Goal: Information Seeking & Learning: Learn about a topic

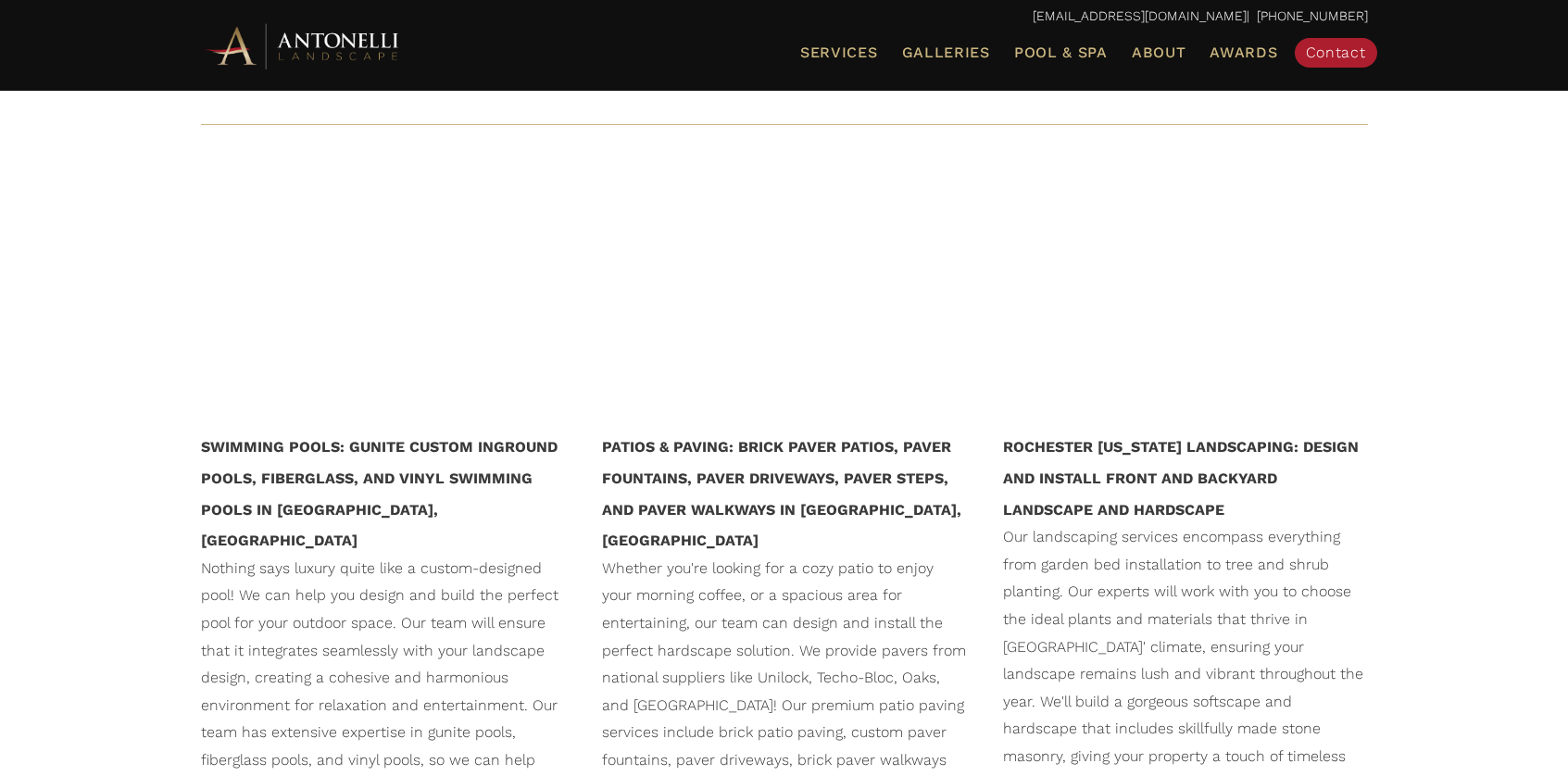
scroll to position [1580, 0]
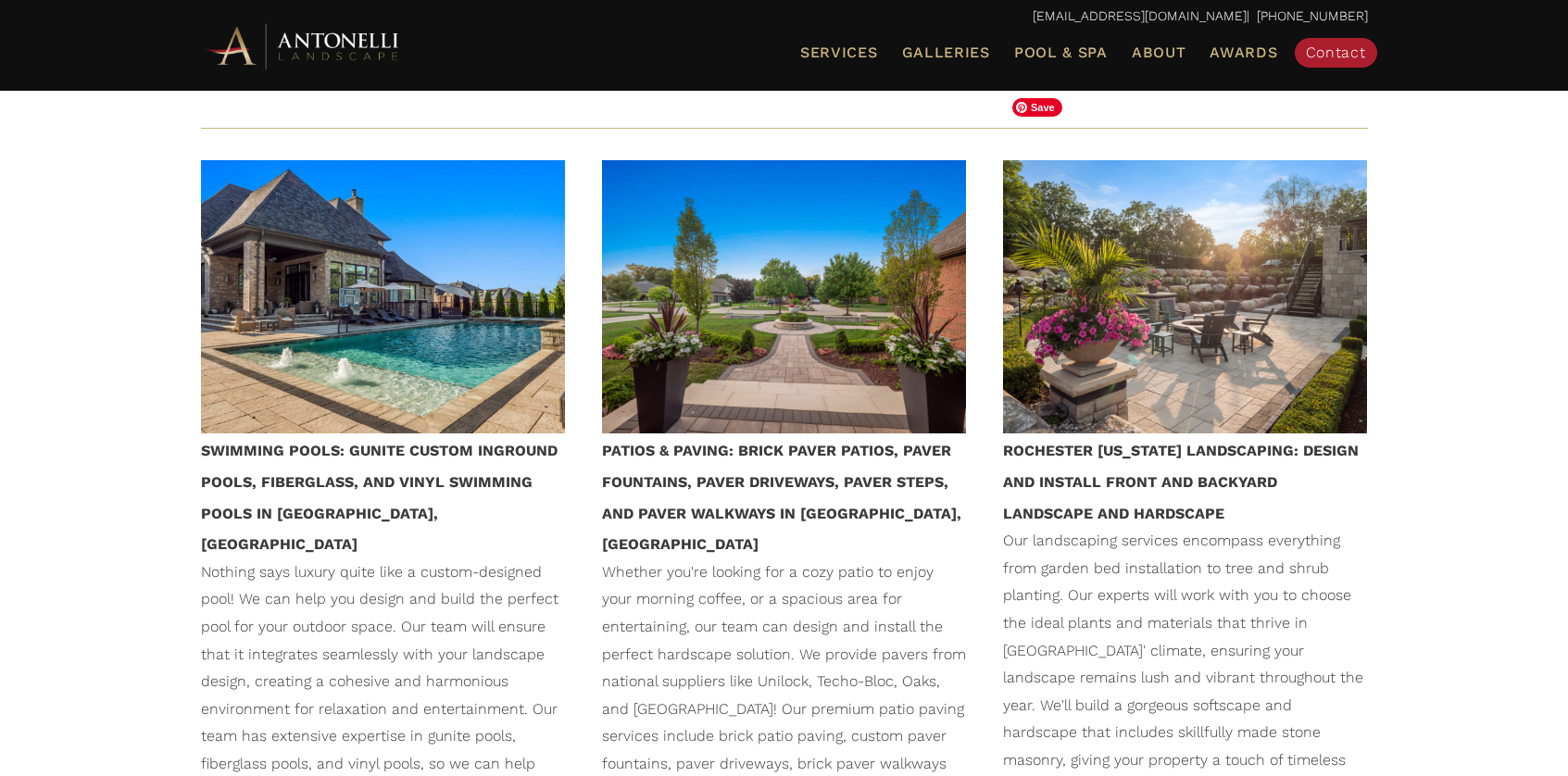
click at [1065, 277] on img at bounding box center [1184, 296] width 364 height 273
click at [940, 53] on span "Galleries" at bounding box center [946, 52] width 88 height 18
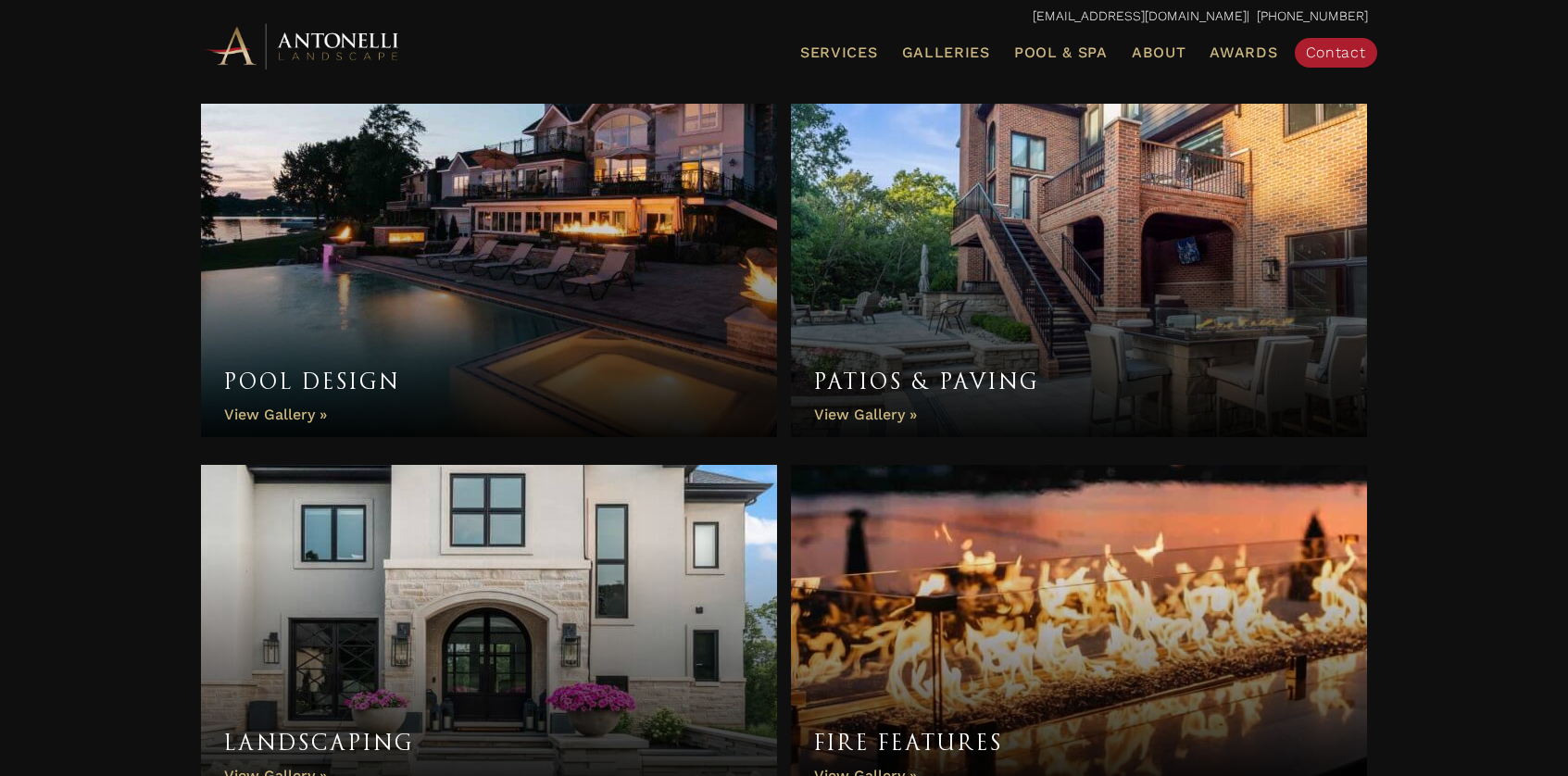
scroll to position [589, 0]
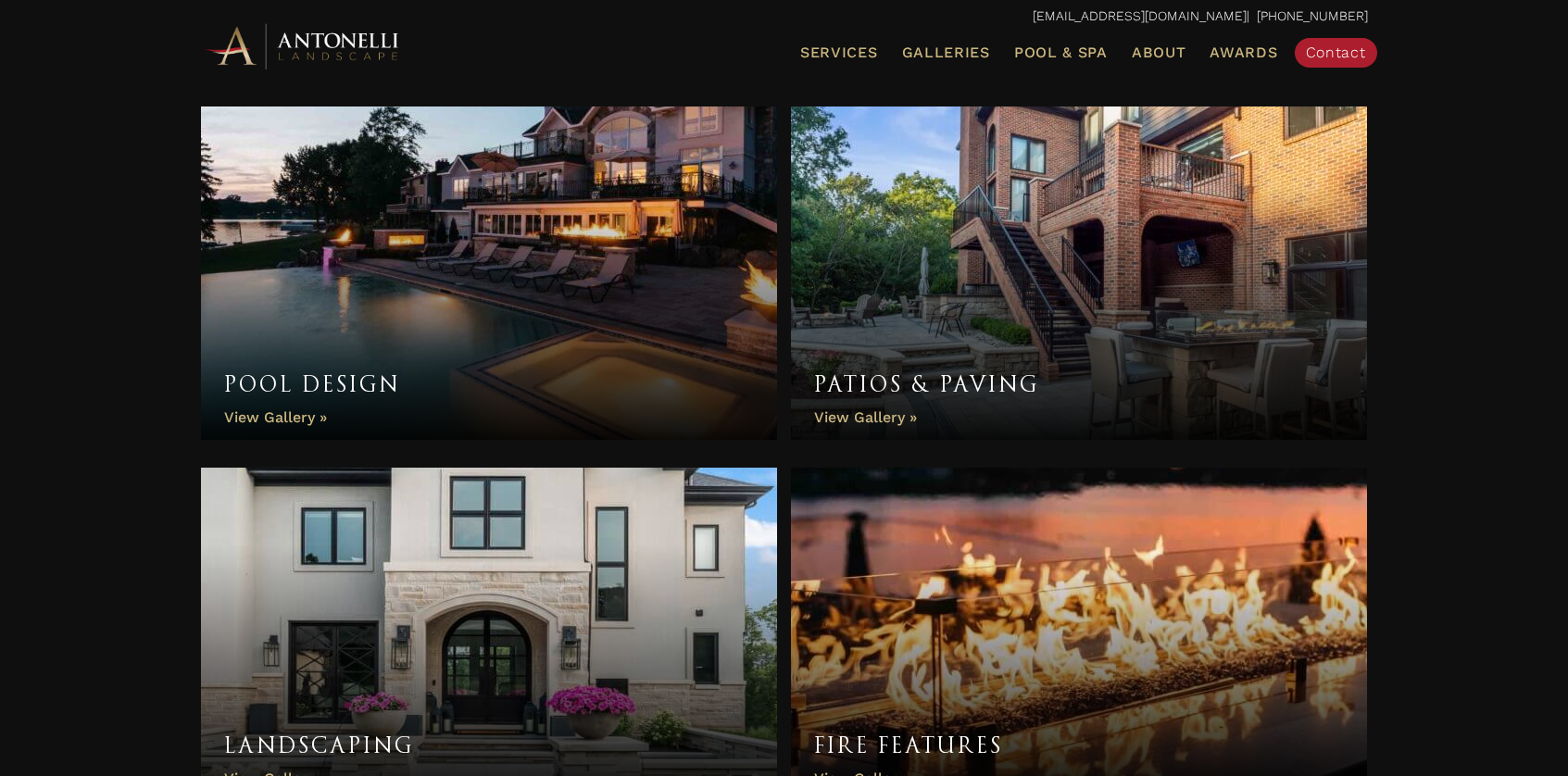
click at [847, 417] on link "Patios & Paving" at bounding box center [1079, 273] width 577 height 333
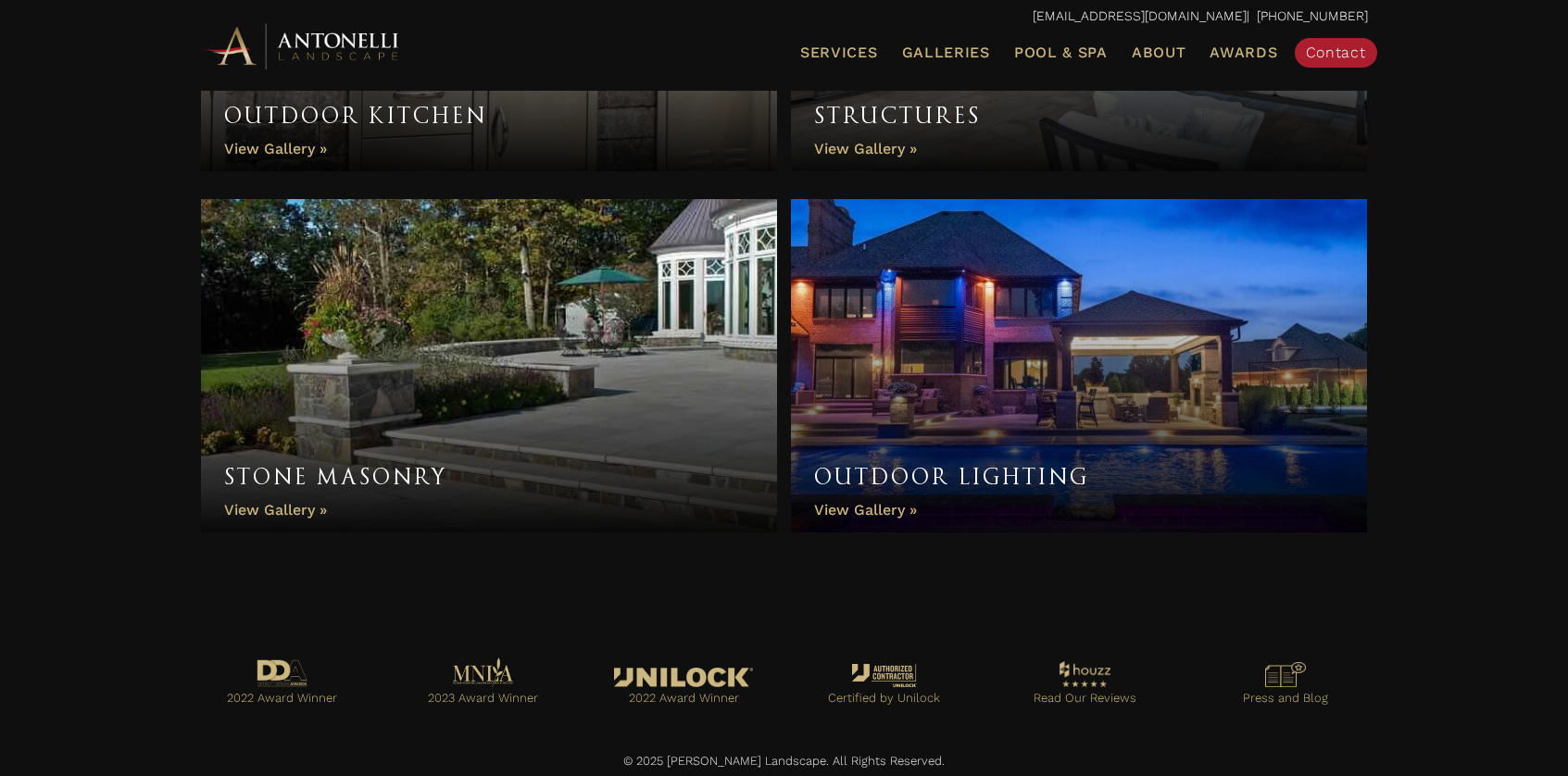
scroll to position [1584, 0]
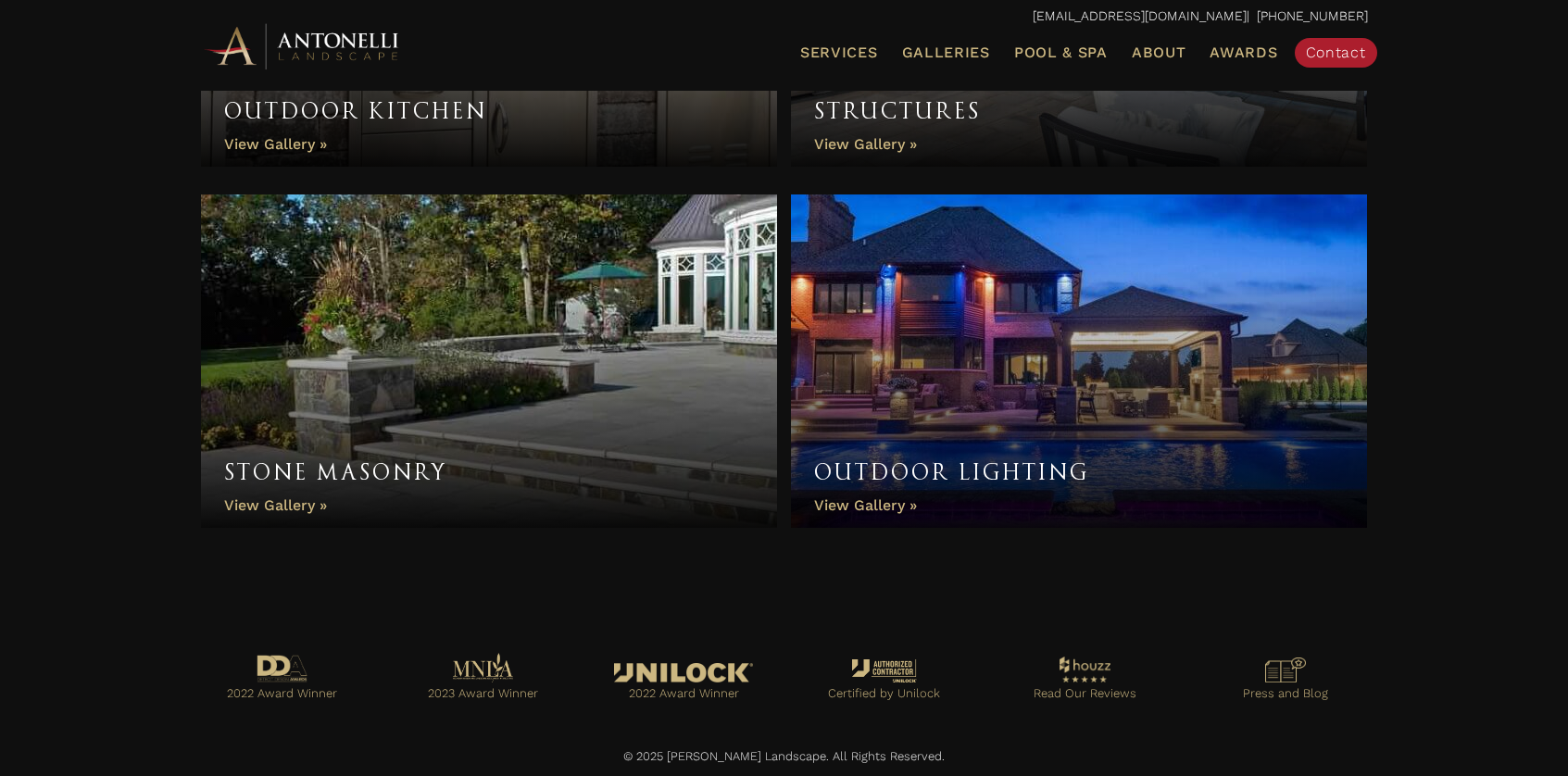
click at [899, 507] on link "Outdoor Lighting" at bounding box center [1079, 361] width 577 height 333
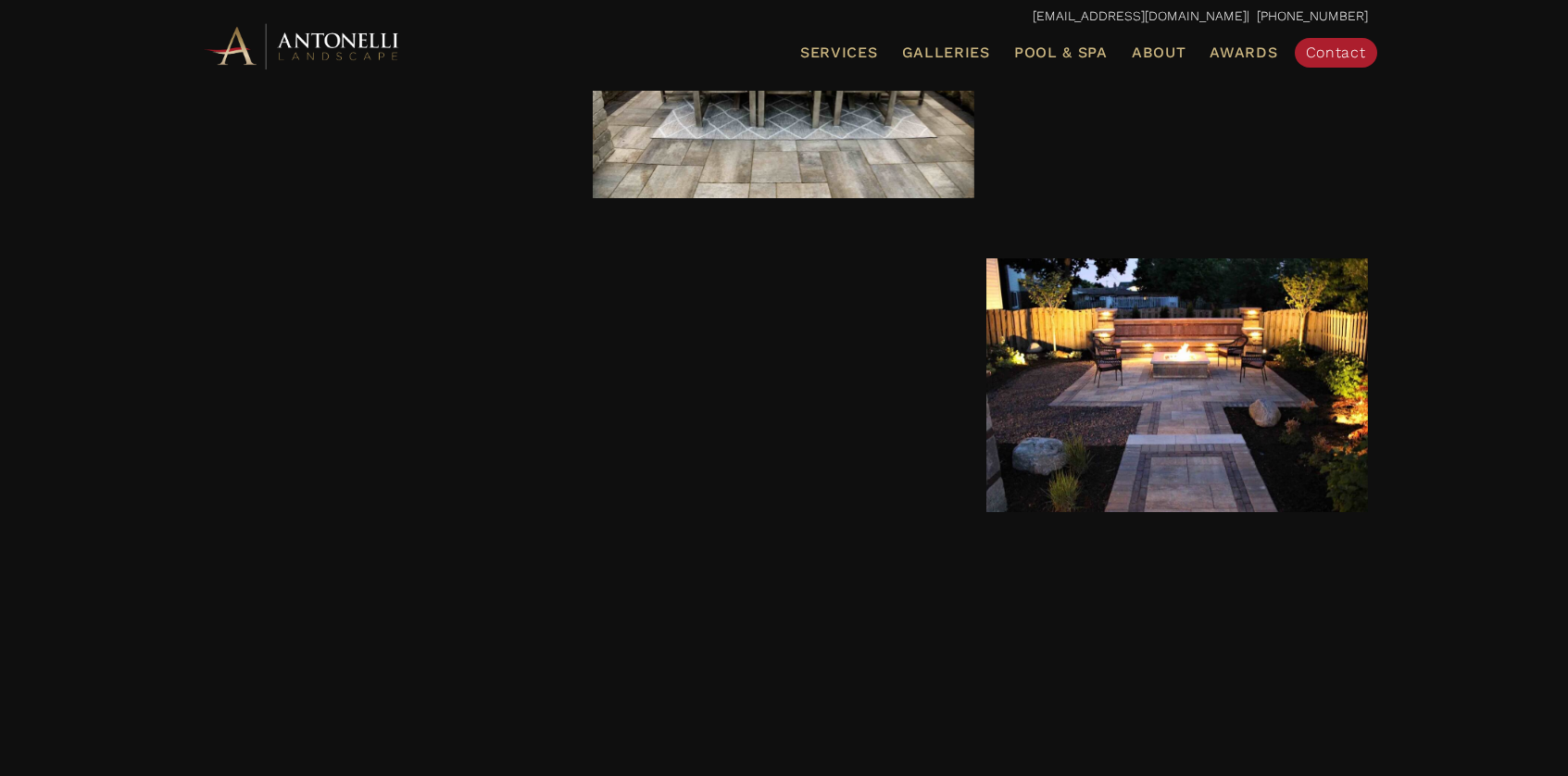
scroll to position [1764, 0]
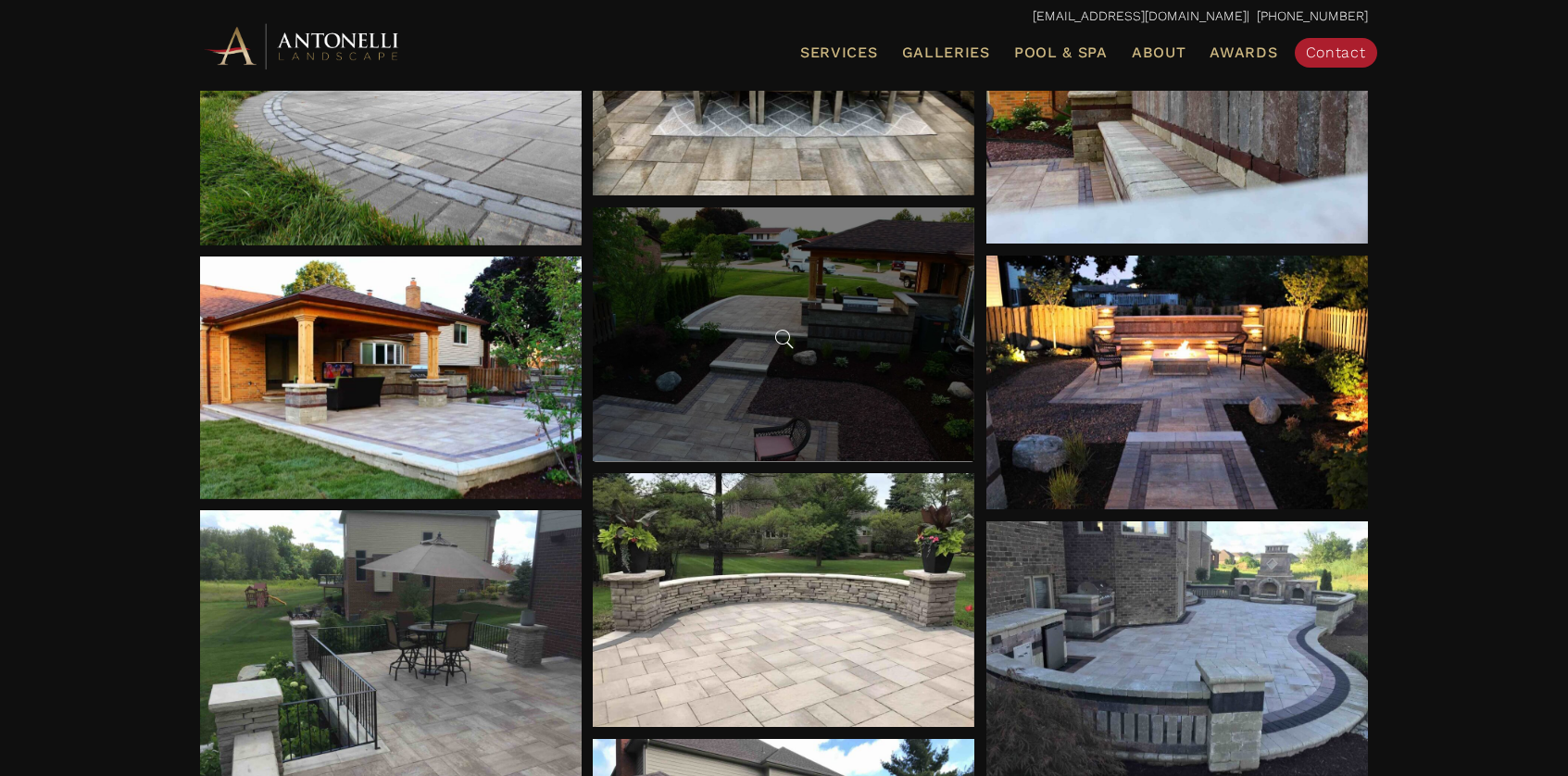
click at [872, 328] on div at bounding box center [784, 335] width 382 height 254
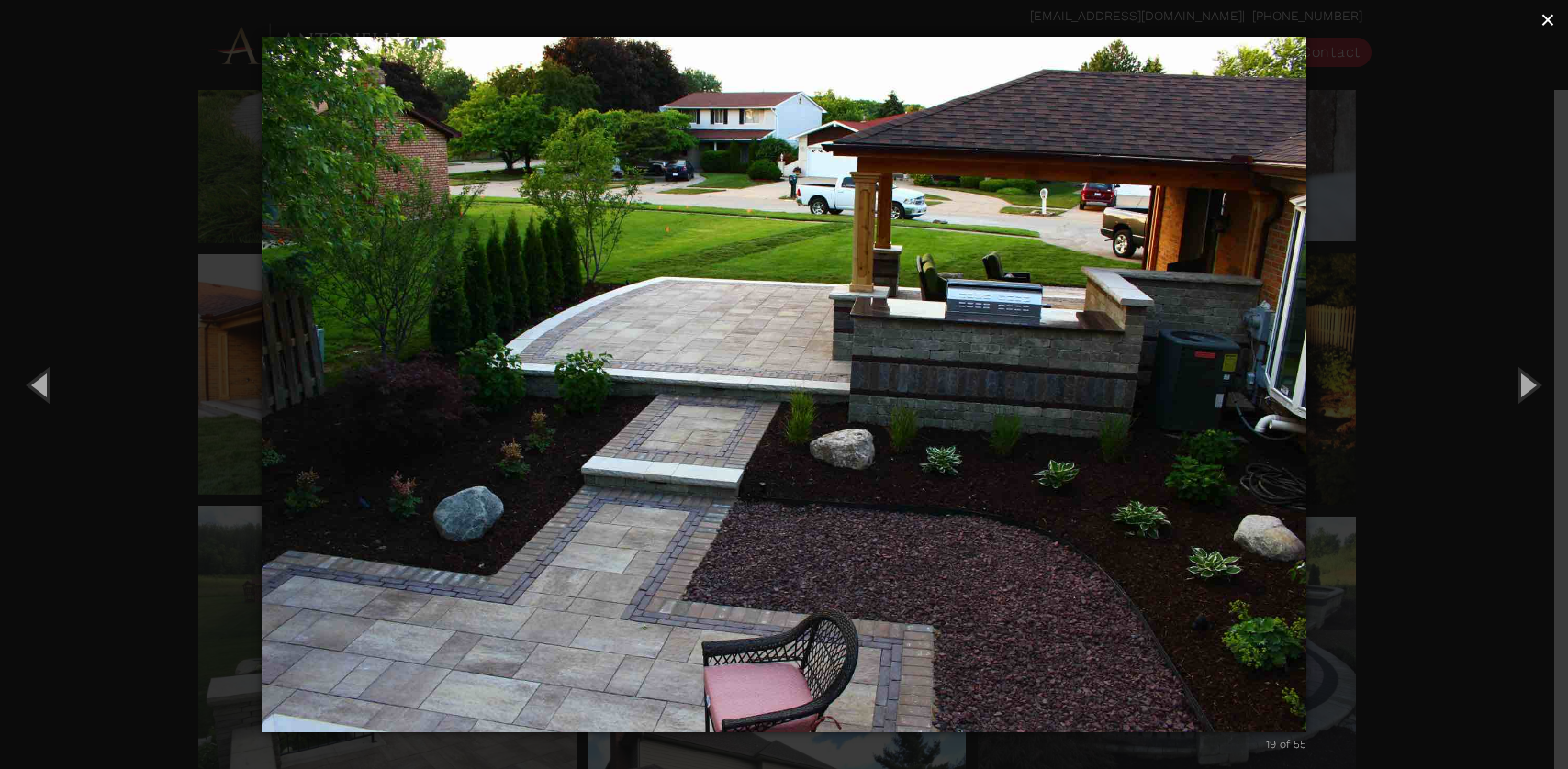
click at [1549, 27] on span "×" at bounding box center [1547, 20] width 15 height 29
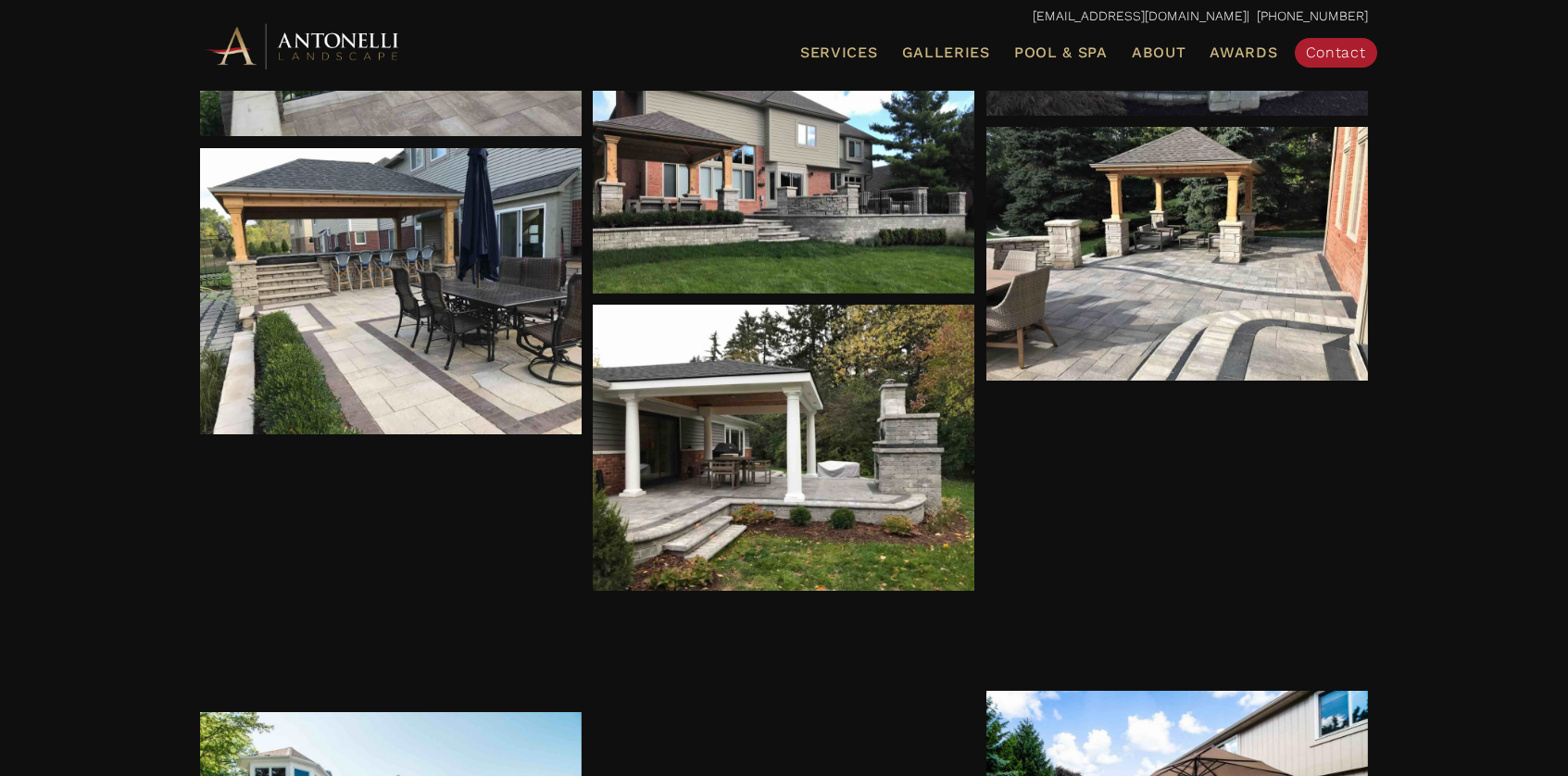
scroll to position [2456, 0]
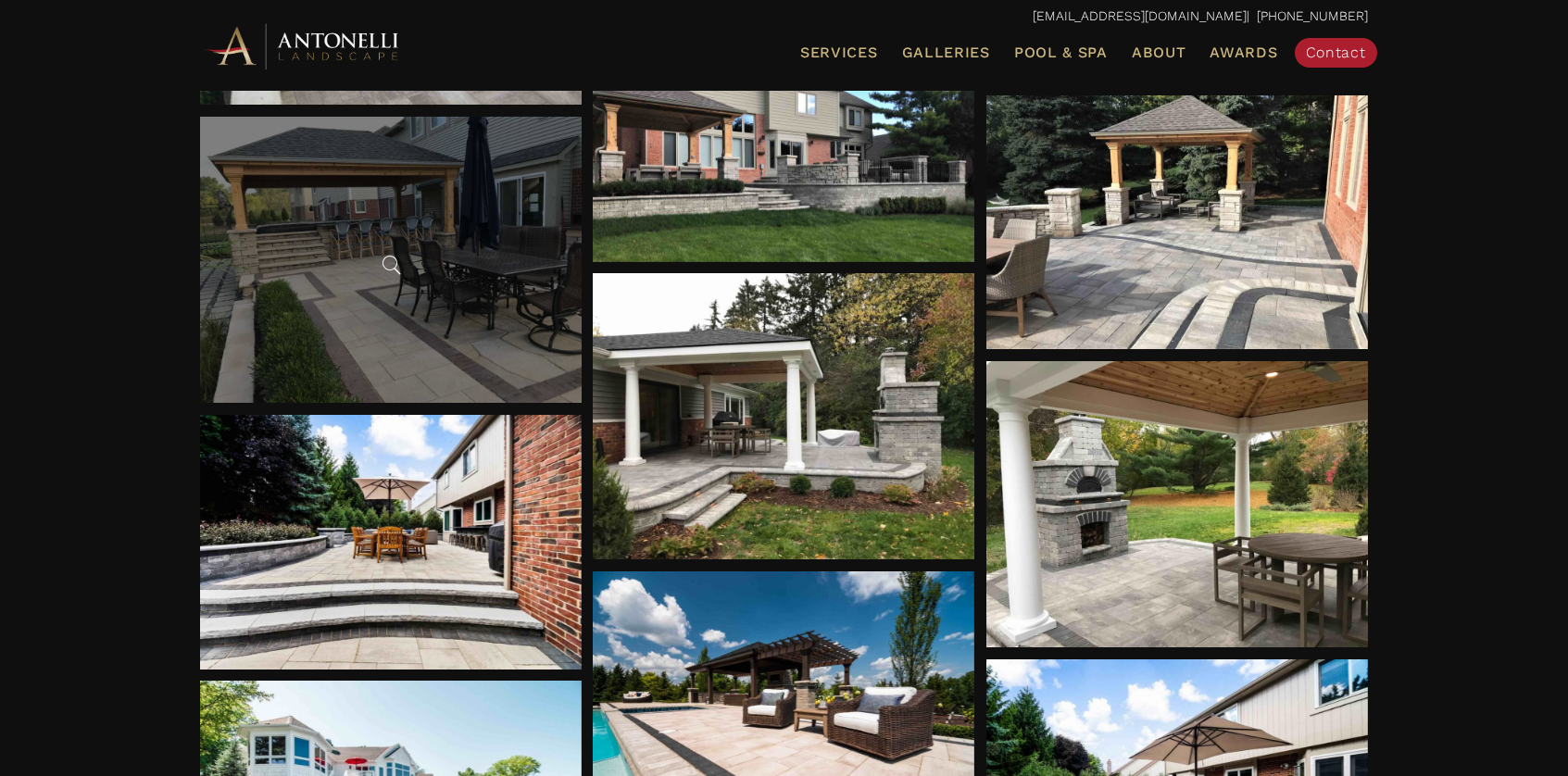
click at [510, 269] on div at bounding box center [391, 260] width 382 height 286
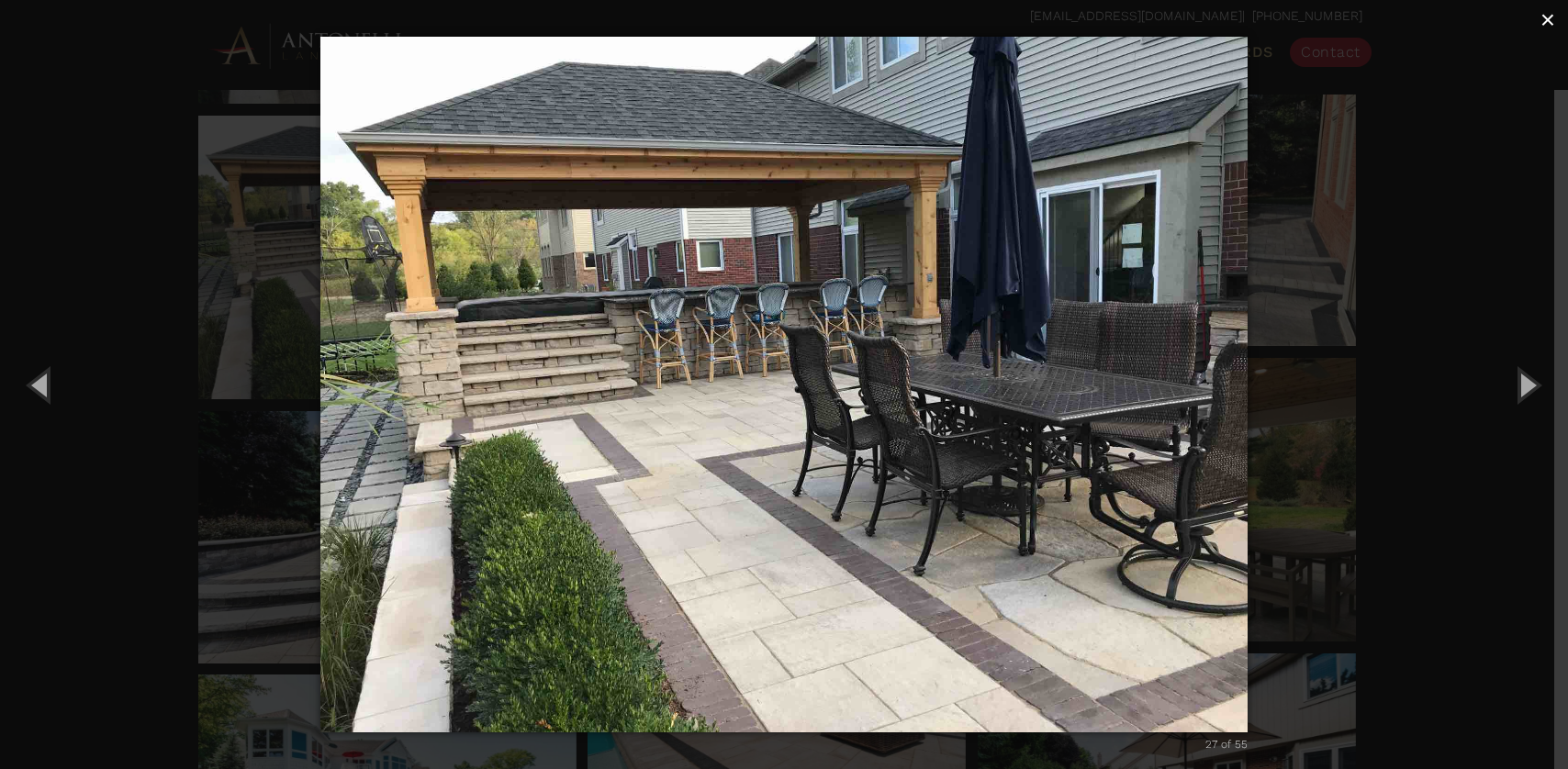
click at [1543, 24] on span "×" at bounding box center [1547, 20] width 15 height 29
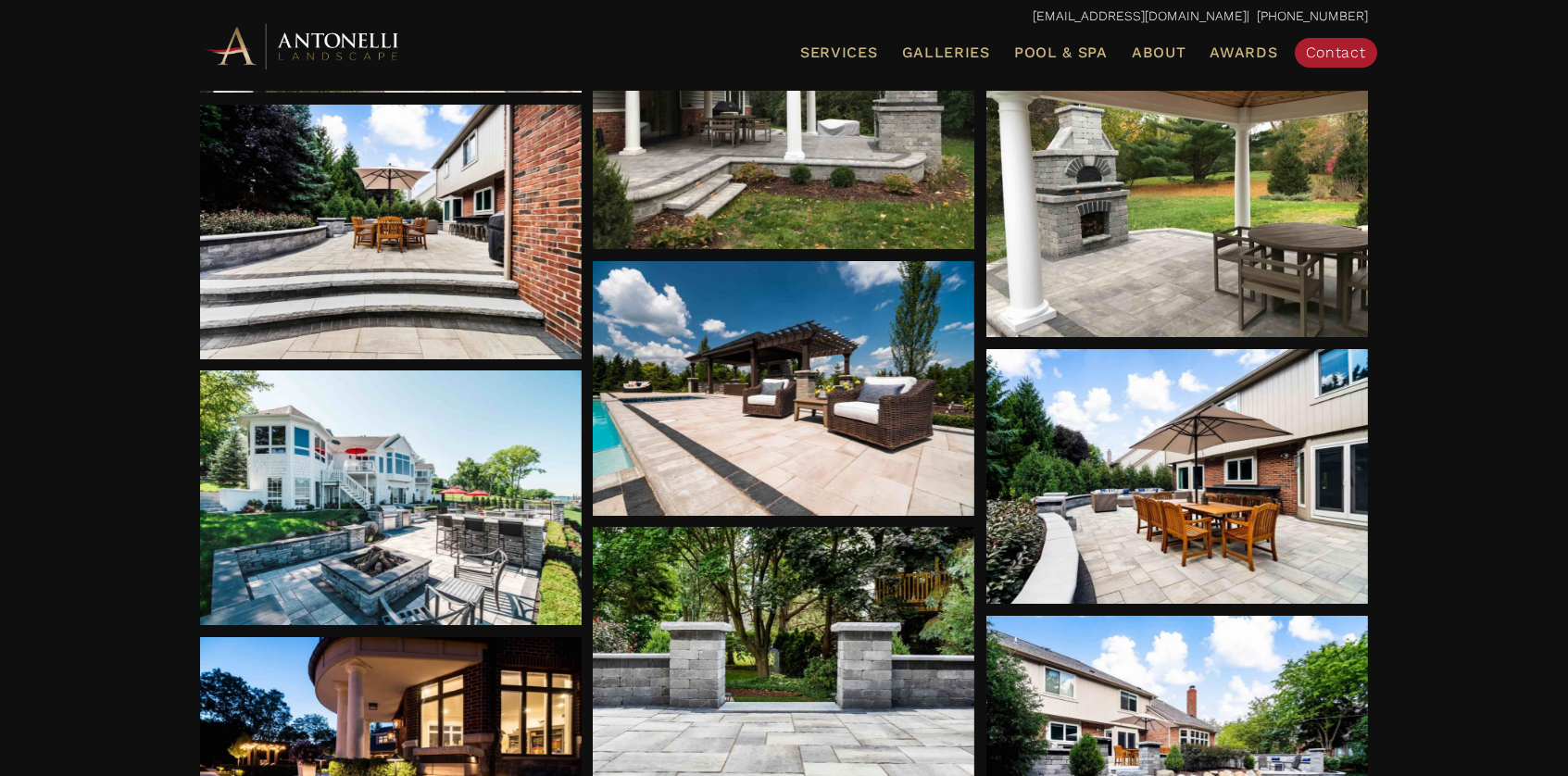
scroll to position [2770, 0]
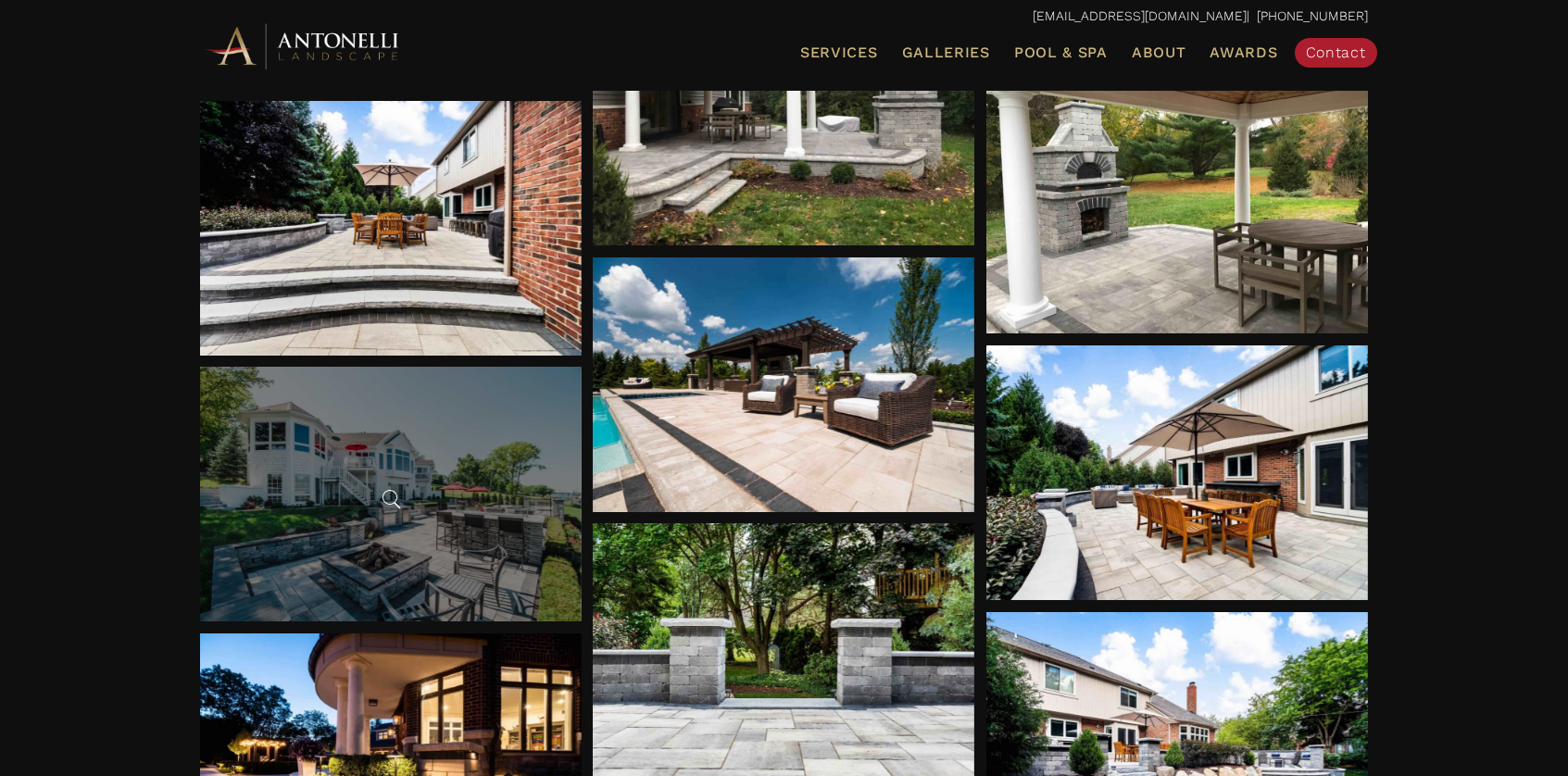
click at [406, 551] on div at bounding box center [391, 494] width 382 height 255
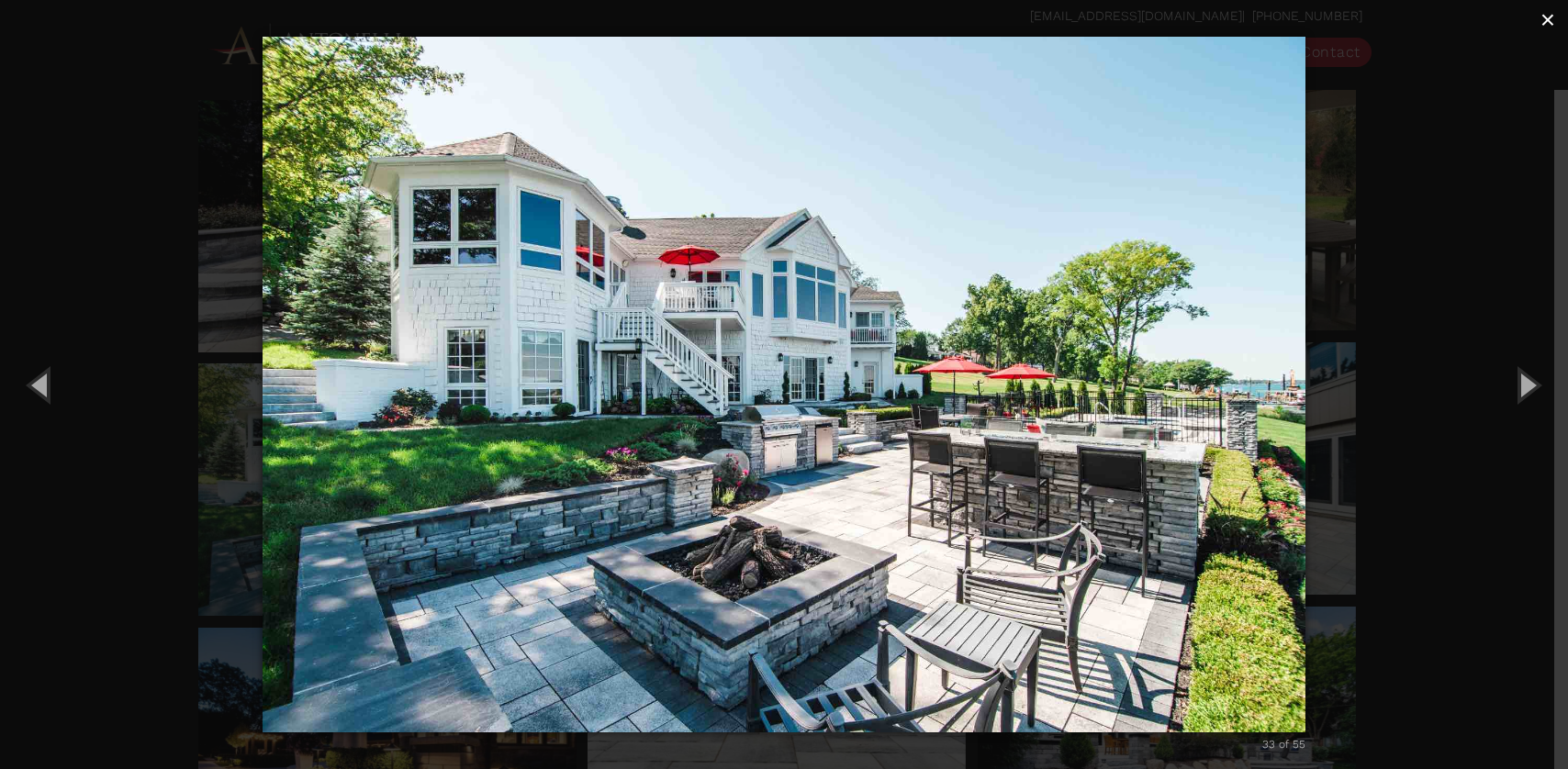
click at [1549, 21] on span "×" at bounding box center [1547, 20] width 15 height 29
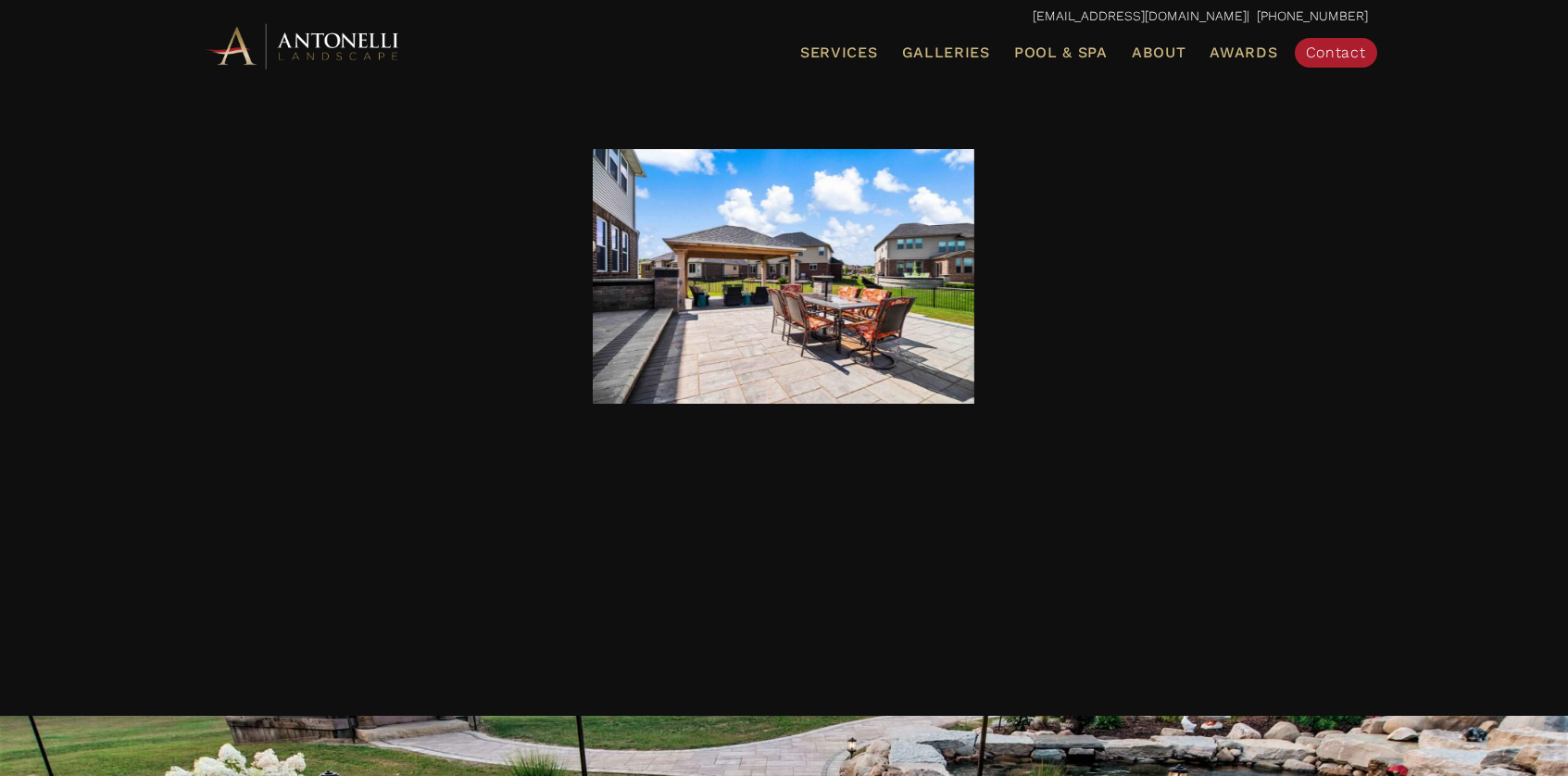
scroll to position [4754, 0]
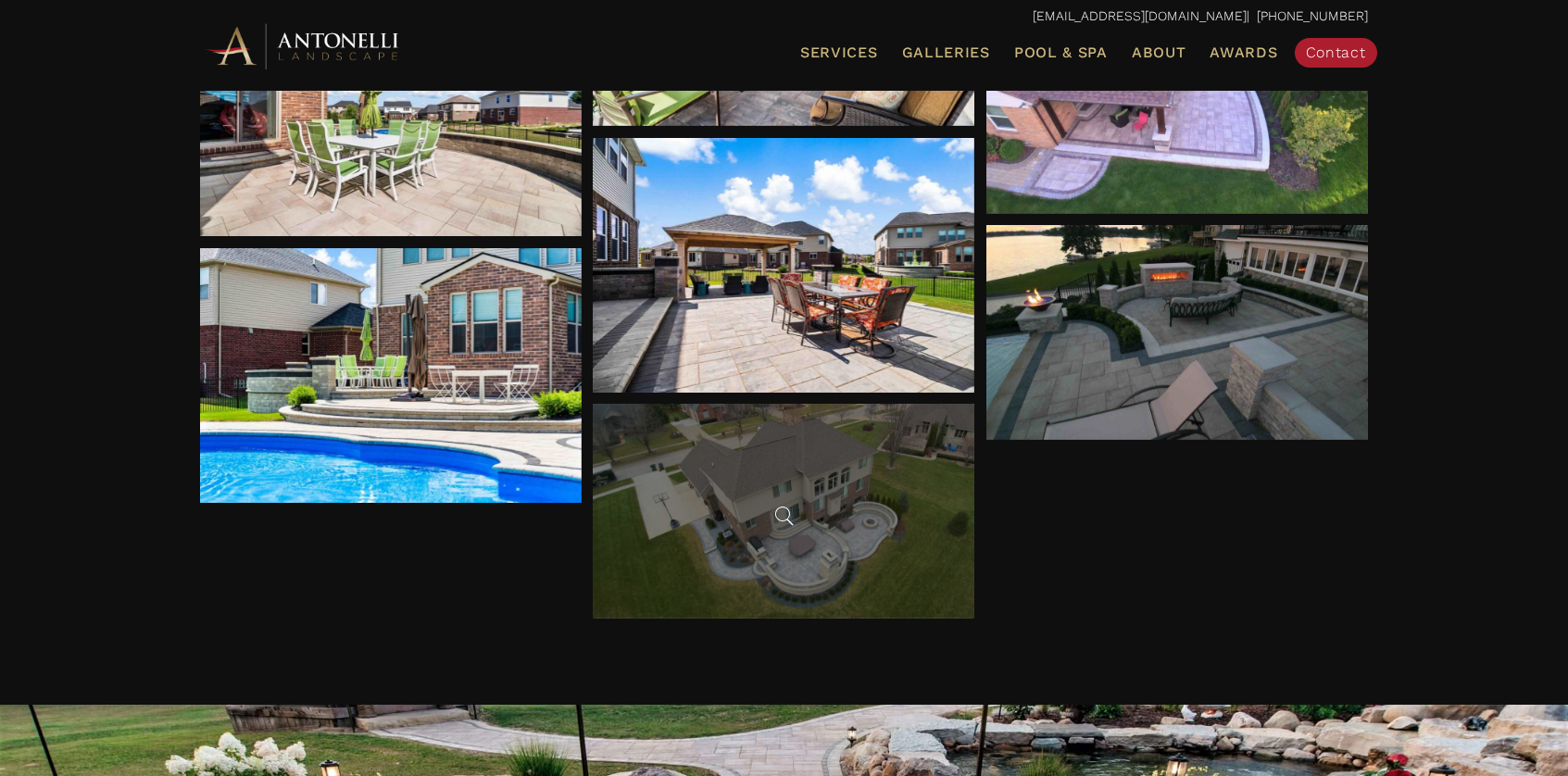
click at [895, 478] on div at bounding box center [784, 511] width 382 height 214
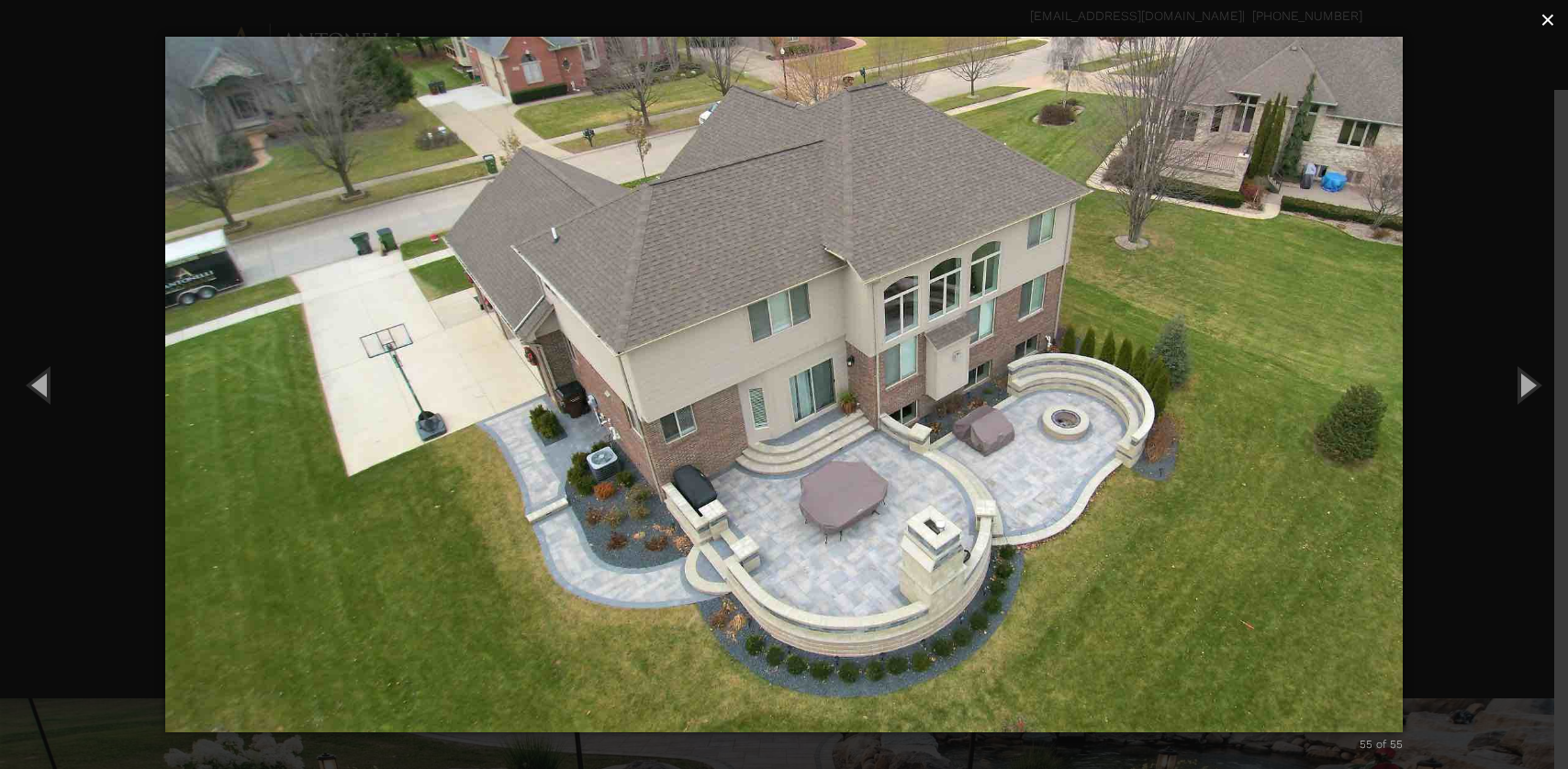
click at [1548, 21] on span "×" at bounding box center [1547, 20] width 15 height 29
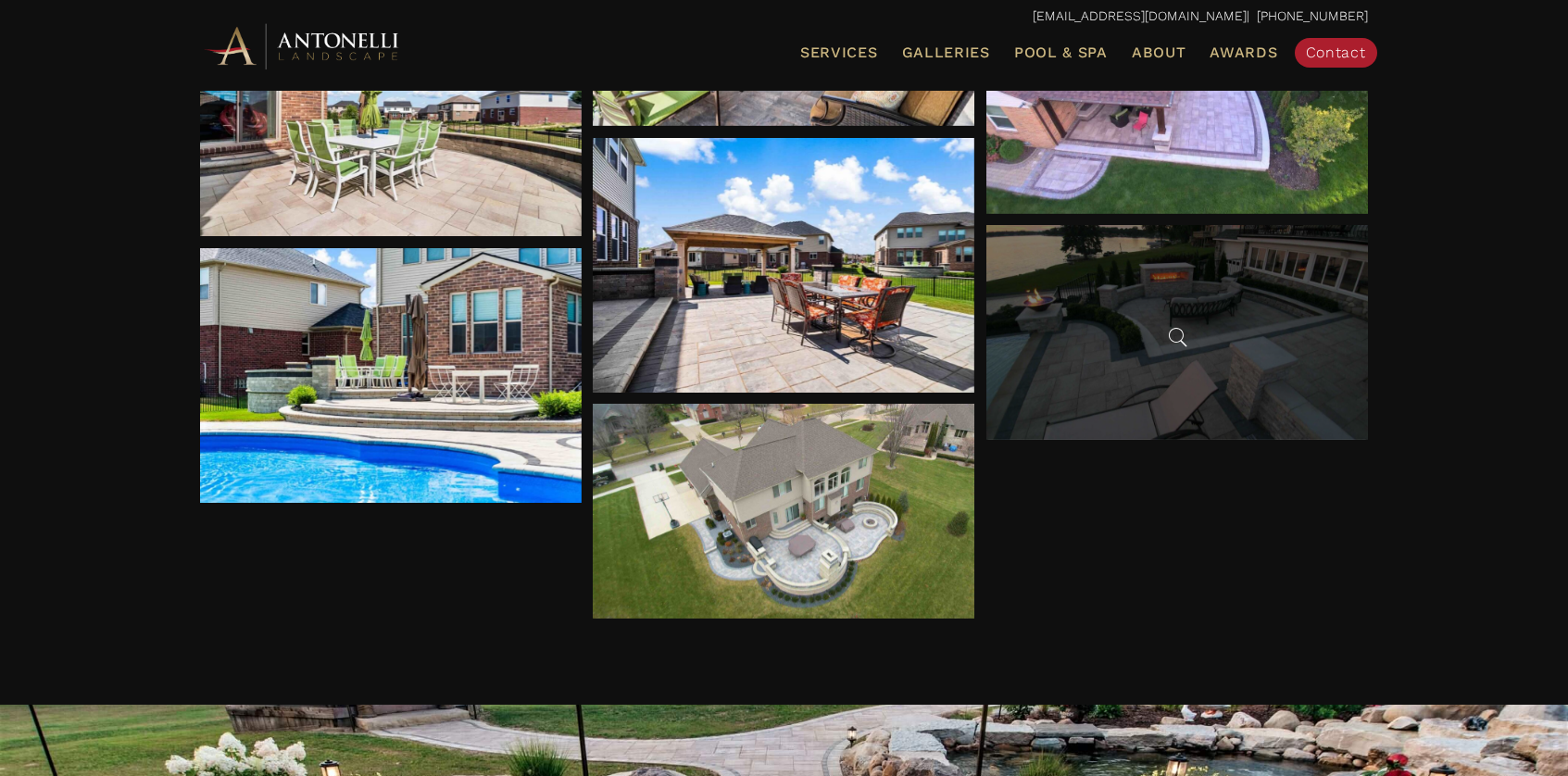
click at [1172, 326] on span at bounding box center [1178, 338] width 28 height 28
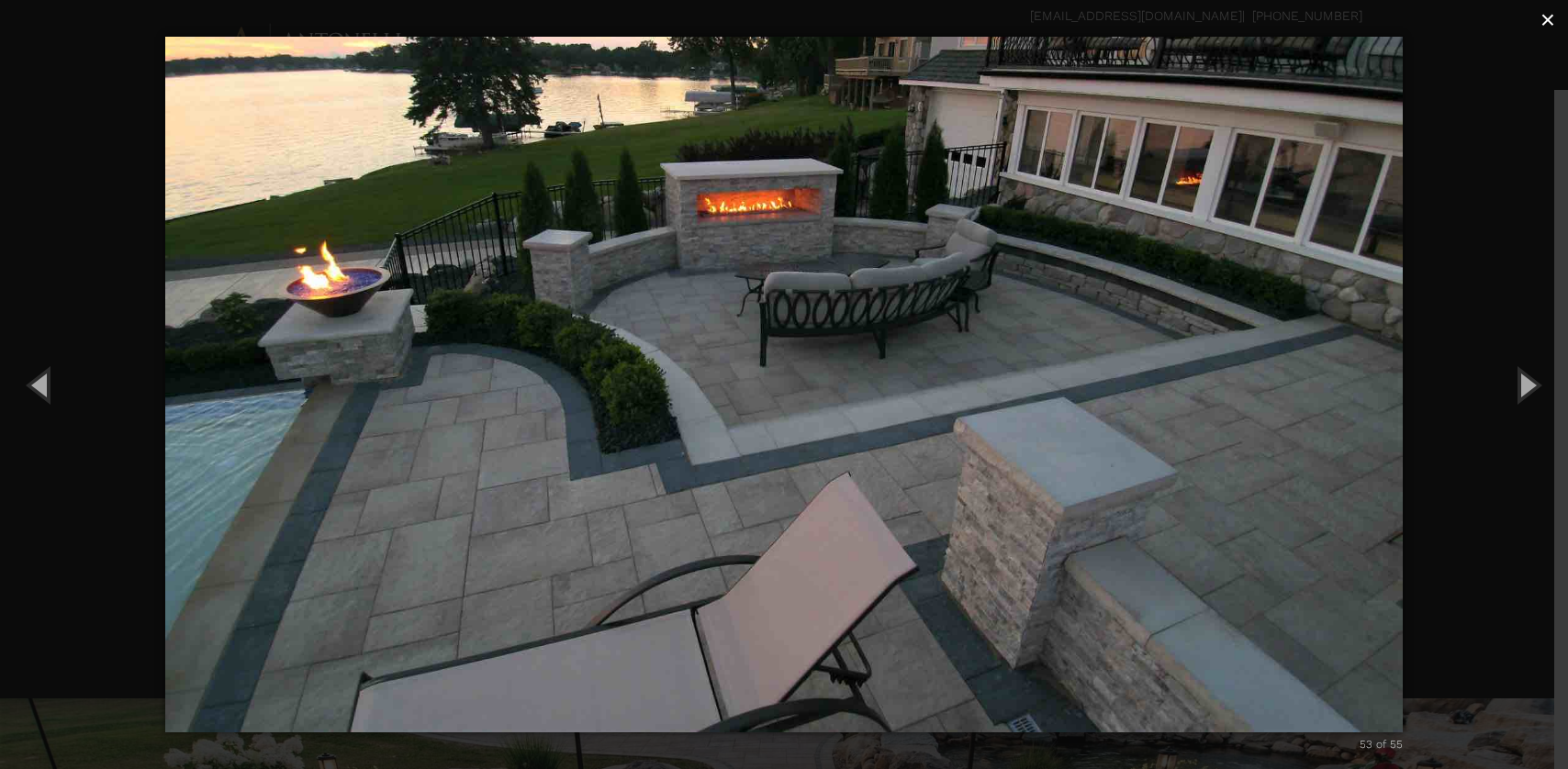
click at [1549, 25] on span "×" at bounding box center [1547, 20] width 15 height 29
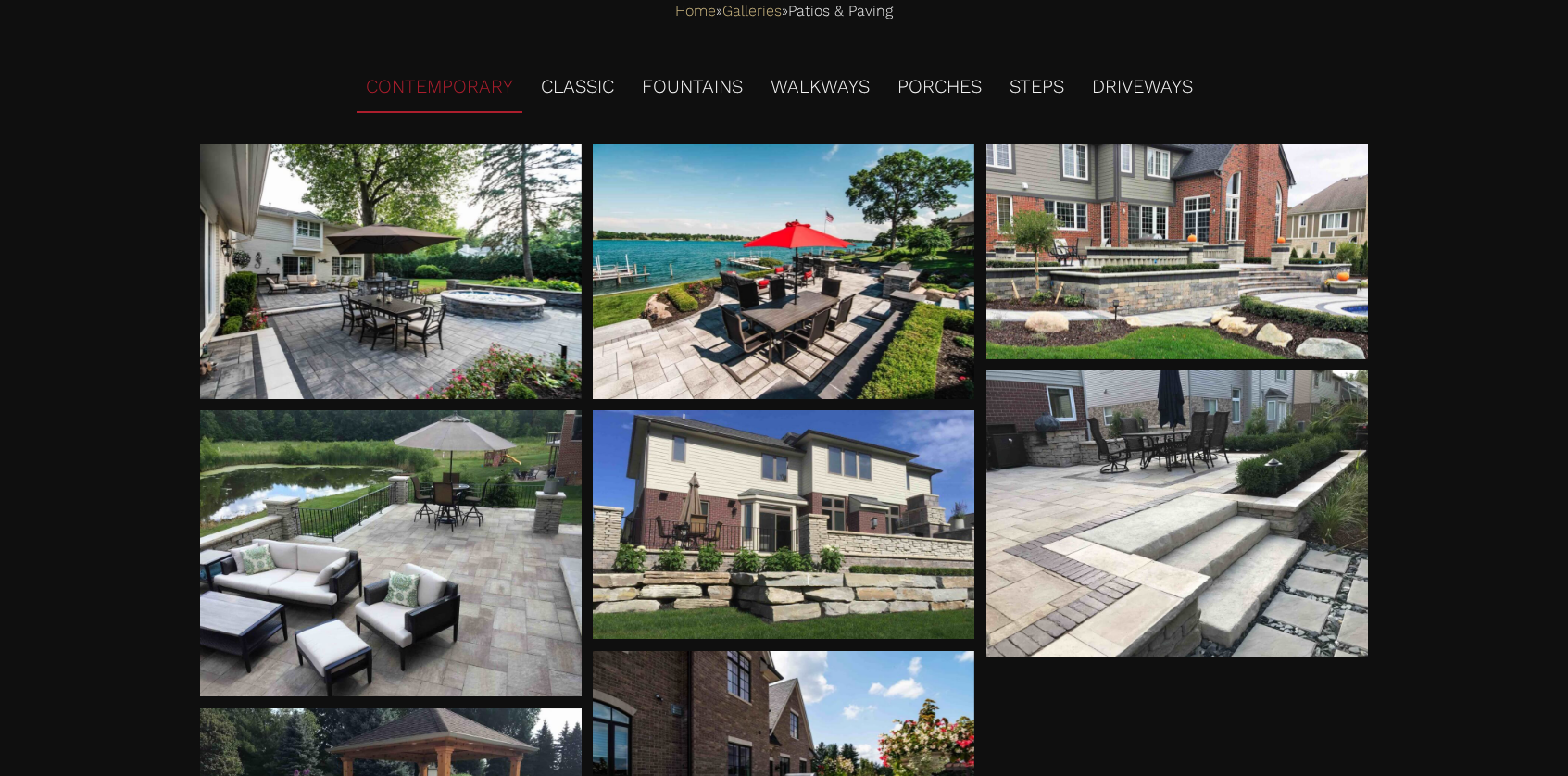
scroll to position [0, 0]
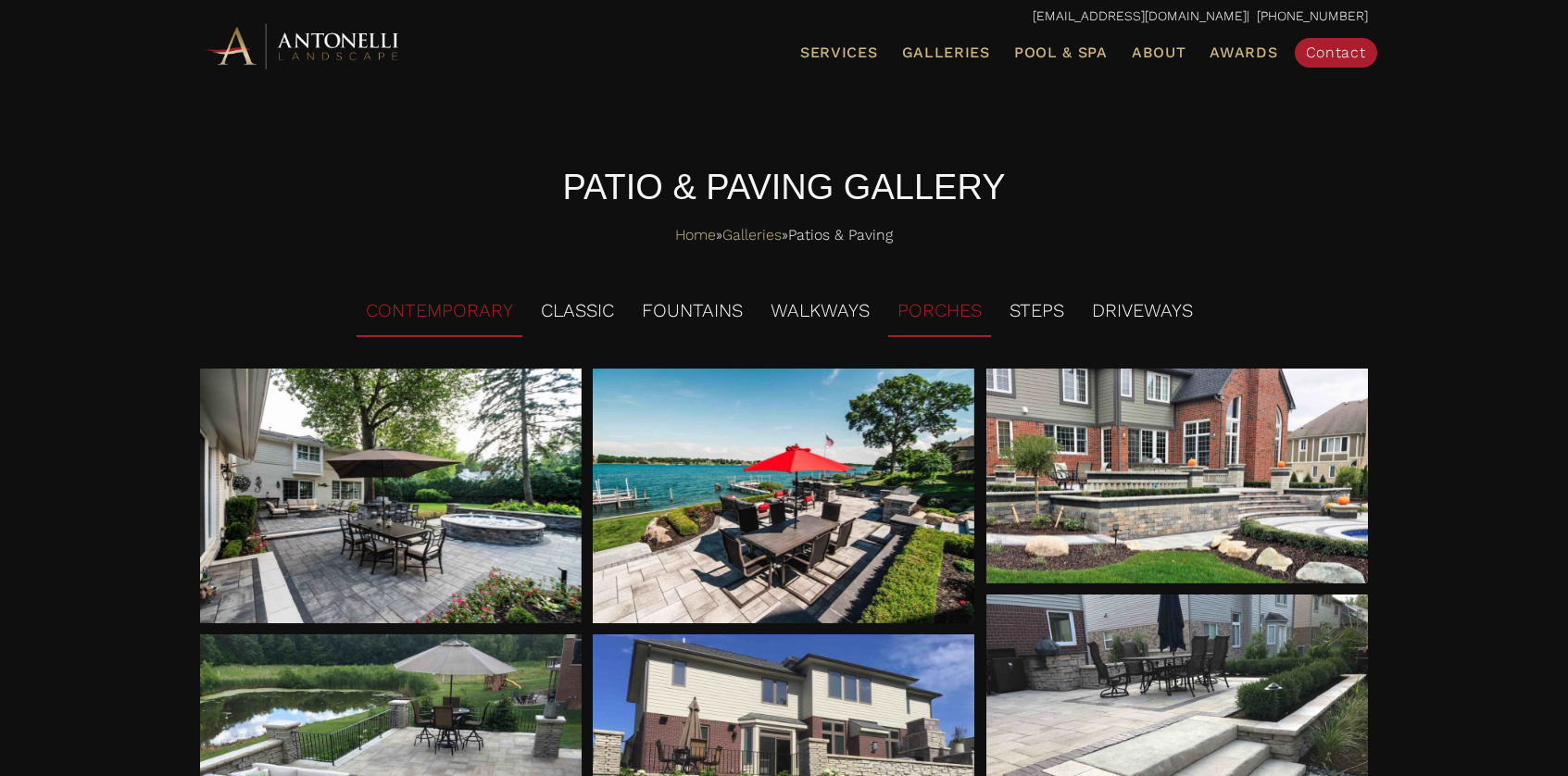
click at [964, 321] on li "PORCHES" at bounding box center [939, 311] width 103 height 51
